Goal: Task Accomplishment & Management: Manage account settings

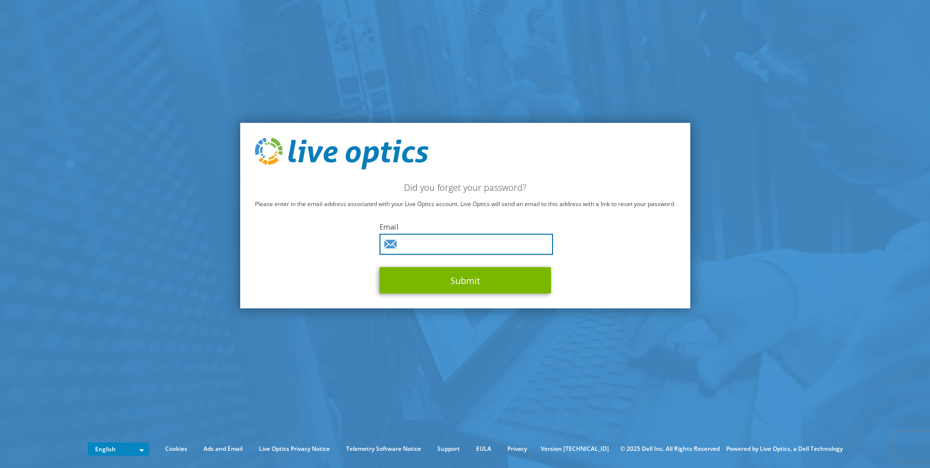
click at [422, 247] on input "text" at bounding box center [466, 244] width 174 height 21
type input "andrew.connell@wtwco.com"
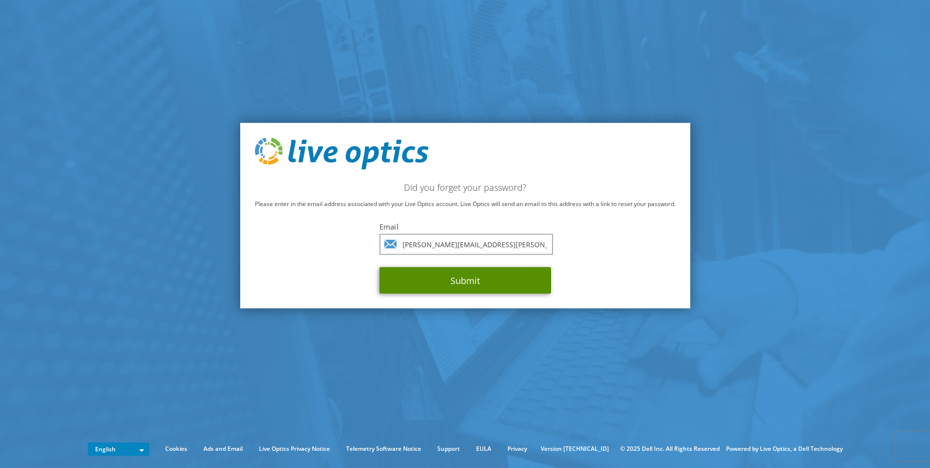
click at [432, 281] on button "Submit" at bounding box center [465, 280] width 172 height 26
click at [499, 270] on button "Submit" at bounding box center [465, 280] width 172 height 26
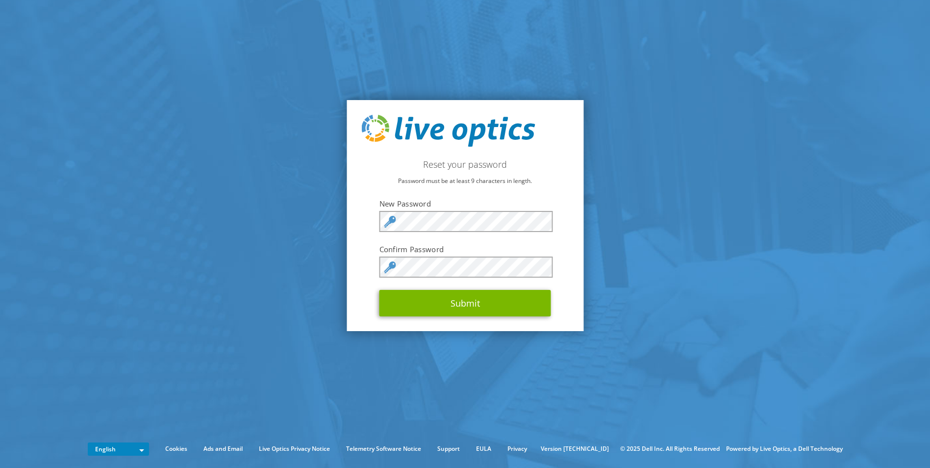
click at [384, 210] on form "New Password Confirm Password Submit" at bounding box center [465, 258] width 172 height 118
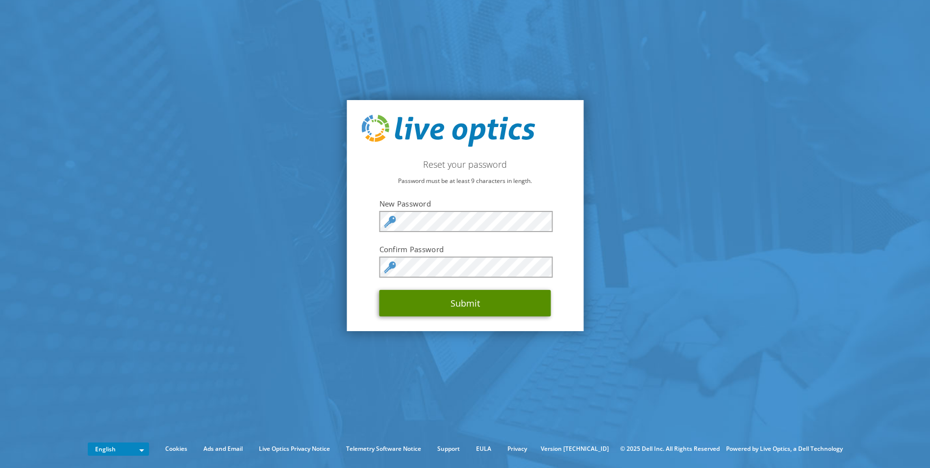
click at [431, 306] on button "Submit" at bounding box center [465, 303] width 172 height 26
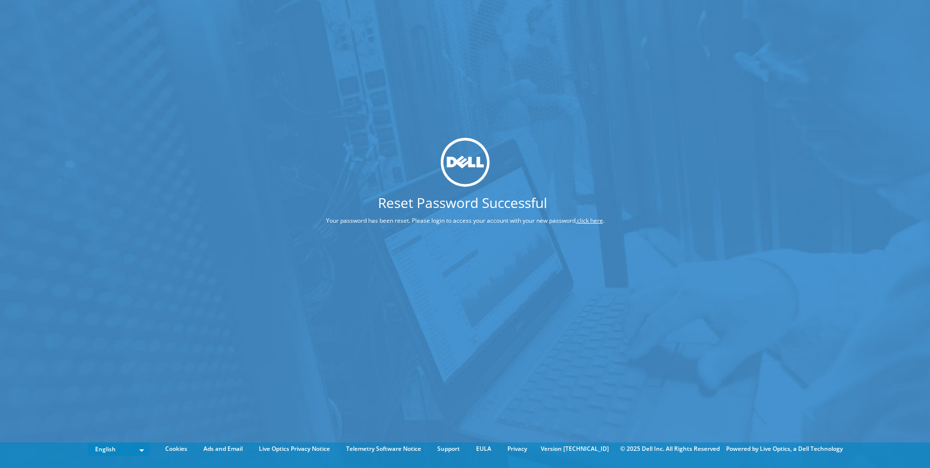
click at [506, 207] on h1 "Reset Password Successful" at bounding box center [462, 203] width 347 height 14
click at [585, 221] on link "click here" at bounding box center [590, 220] width 26 height 8
